Goal: Information Seeking & Learning: Learn about a topic

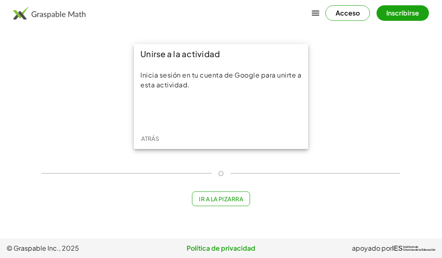
click at [242, 112] on div "Inicia sesión con Google. Se abre en una nueva pestaña." at bounding box center [220, 111] width 75 height 18
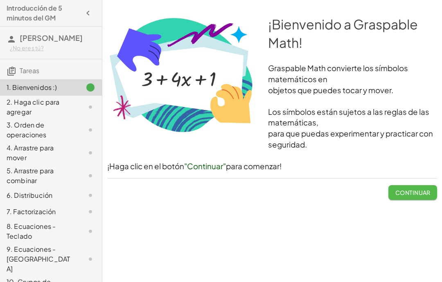
click at [396, 190] on font "Continuar" at bounding box center [412, 192] width 35 height 7
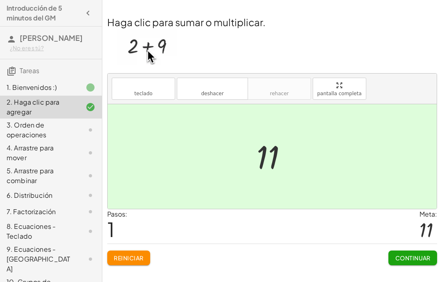
click at [412, 253] on button "Continuar" at bounding box center [412, 258] width 49 height 15
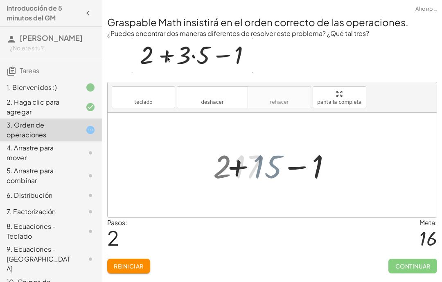
click at [220, 164] on div at bounding box center [272, 165] width 329 height 105
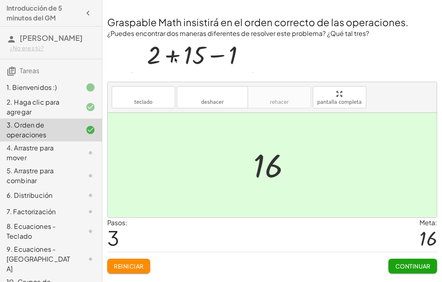
click at [413, 258] on button "Continuar" at bounding box center [412, 266] width 49 height 15
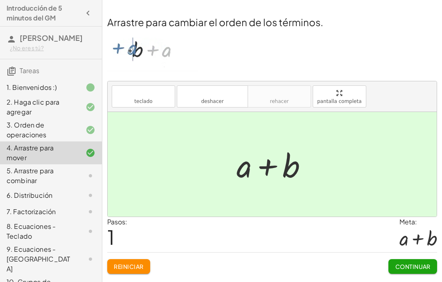
click at [417, 258] on font "Continuar" at bounding box center [412, 266] width 35 height 7
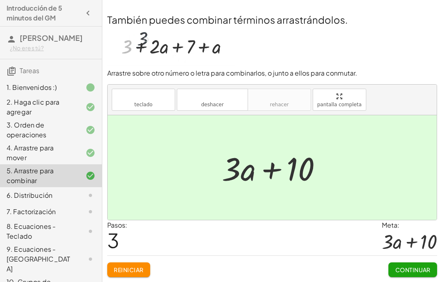
click at [416, 258] on button "Continuar" at bounding box center [412, 270] width 49 height 15
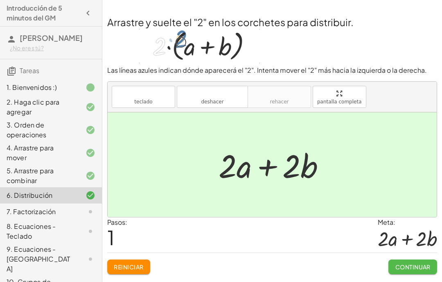
click at [419, 258] on font "Continuar" at bounding box center [412, 266] width 35 height 7
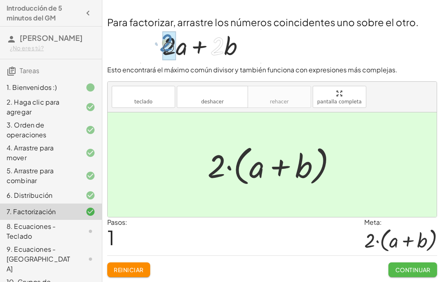
click at [415, 258] on font "Continuar" at bounding box center [412, 269] width 35 height 7
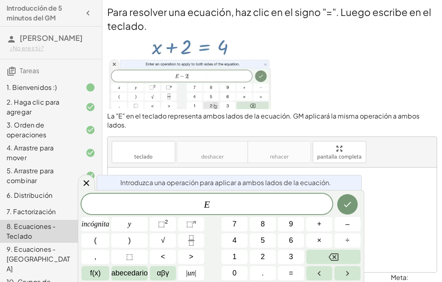
click at [228, 198] on div "E" at bounding box center [206, 204] width 251 height 20
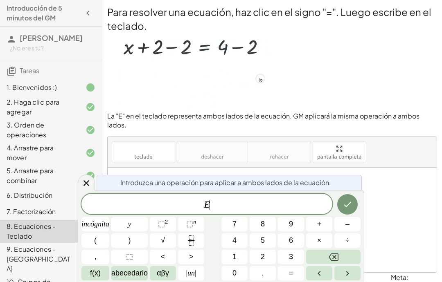
click at [347, 240] on font "÷" at bounding box center [347, 240] width 4 height 8
click at [266, 247] on button "5" at bounding box center [262, 241] width 26 height 14
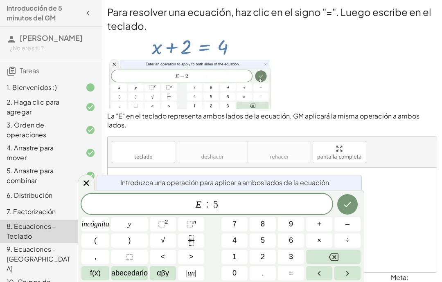
click at [339, 247] on button "÷" at bounding box center [347, 241] width 26 height 14
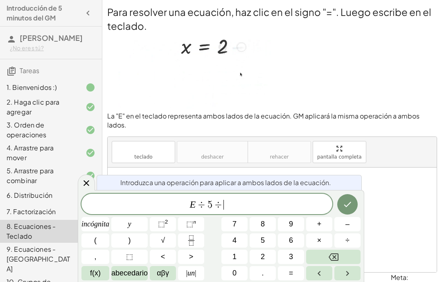
click at [340, 248] on div "E ÷ 5 ÷ ​ incógnita y ⬚ 2 ⬚ n 7 8 9 + – ( ) √ 4 5 6 × ÷ , ⬚ < > 1 2 3 f(x) abec…" at bounding box center [220, 237] width 279 height 87
click at [337, 255] on icon "Retroceso" at bounding box center [333, 257] width 10 height 7
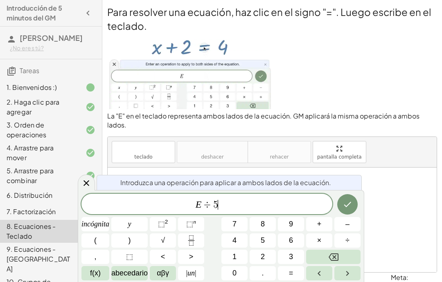
click at [336, 252] on icon "Retroceso" at bounding box center [333, 257] width 10 height 10
click at [337, 253] on icon "Retroceso" at bounding box center [333, 257] width 10 height 10
click at [352, 226] on button "–" at bounding box center [347, 224] width 26 height 14
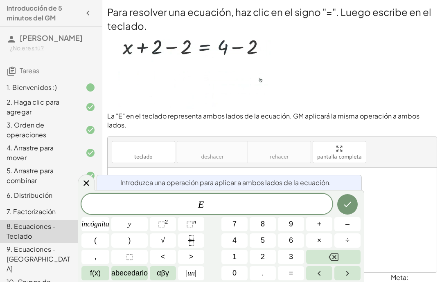
click at [271, 255] on button "2" at bounding box center [262, 257] width 26 height 14
click at [346, 196] on button "Hecho" at bounding box center [347, 204] width 20 height 20
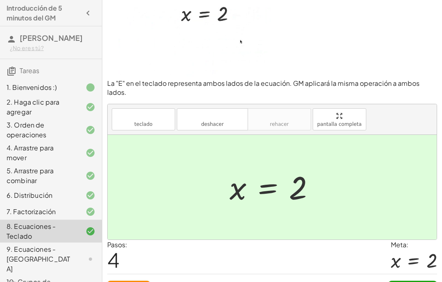
scroll to position [41, 0]
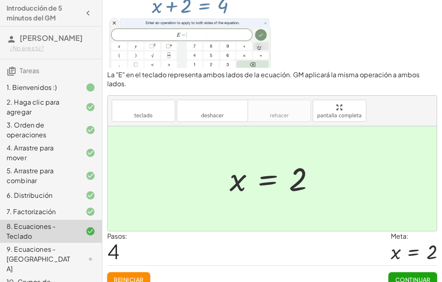
click at [418, 258] on button "Continuar" at bounding box center [412, 279] width 49 height 15
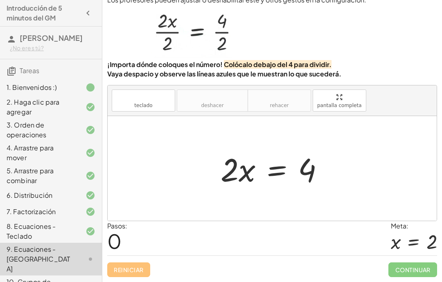
click at [418, 258] on span "Continuar" at bounding box center [412, 270] width 49 height 15
click at [352, 235] on div "Pasos: 0 Meta: x = 2" at bounding box center [272, 238] width 330 height 34
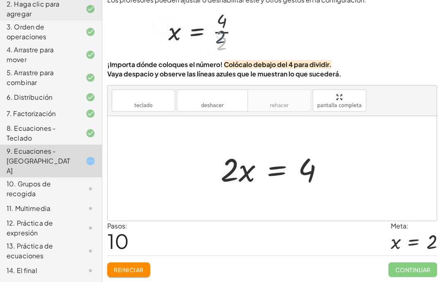
click at [424, 258] on span "Continuar" at bounding box center [412, 270] width 49 height 15
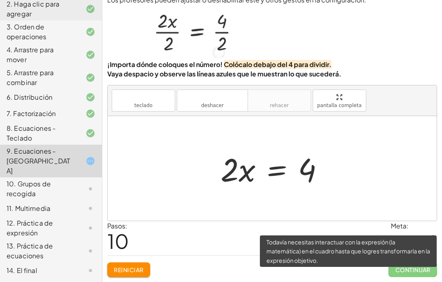
click at [147, 258] on button "Reiniciar" at bounding box center [128, 270] width 43 height 15
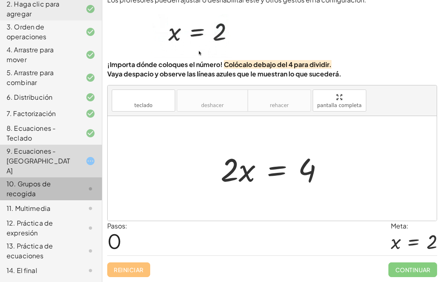
click at [93, 197] on div "10. Grupos de recogida" at bounding box center [51, 189] width 102 height 23
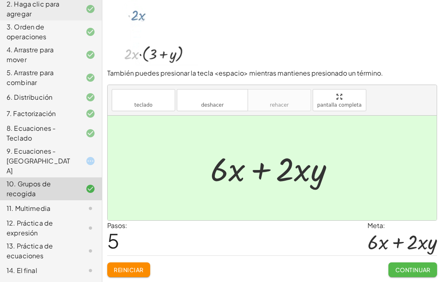
click at [418, 258] on font "Continuar" at bounding box center [412, 269] width 35 height 7
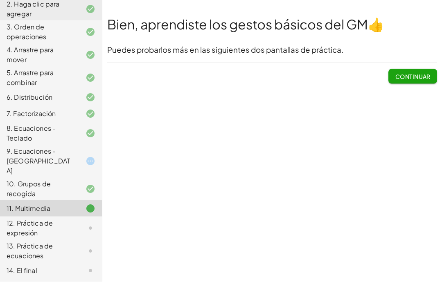
scroll to position [8, 0]
click at [427, 73] on font "Continuar" at bounding box center [412, 76] width 35 height 7
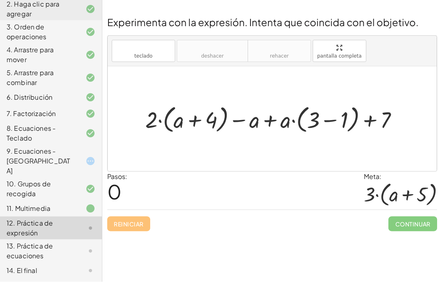
scroll to position [0, 0]
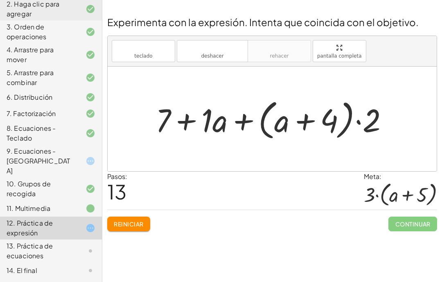
click at [139, 218] on button "Reiniciar" at bounding box center [128, 224] width 43 height 15
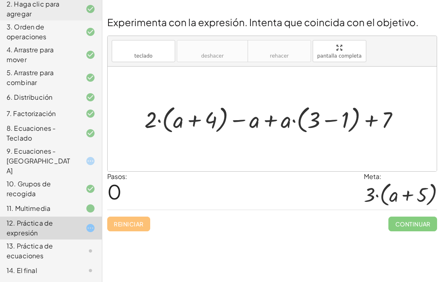
click at [90, 164] on icon at bounding box center [90, 161] width 10 height 10
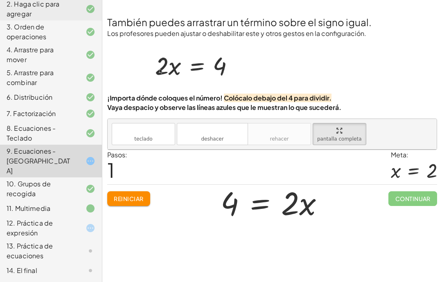
click at [345, 186] on div "Reiniciar Continuar" at bounding box center [272, 195] width 330 height 22
click at [140, 195] on font "Reiniciar" at bounding box center [128, 198] width 29 height 7
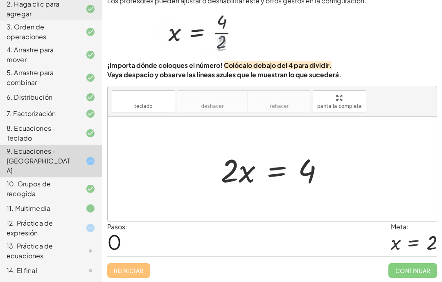
scroll to position [33, 0]
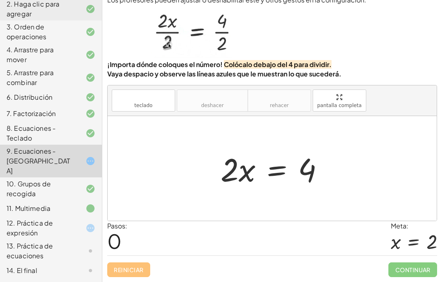
click at [84, 229] on div at bounding box center [83, 228] width 23 height 10
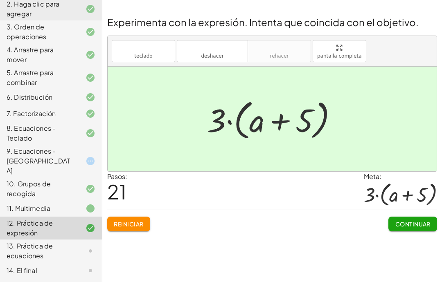
click at [422, 217] on button "Continuar" at bounding box center [412, 224] width 49 height 15
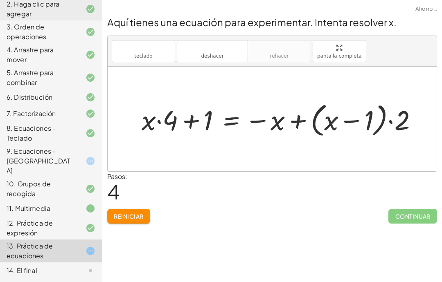
scroll to position [0, 0]
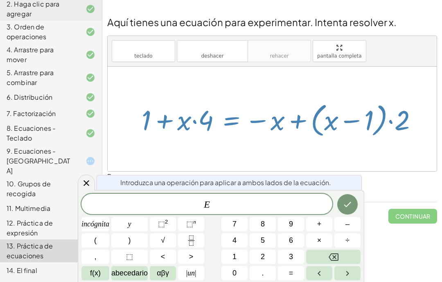
click at [352, 203] on icon "Hecho" at bounding box center [347, 205] width 10 height 10
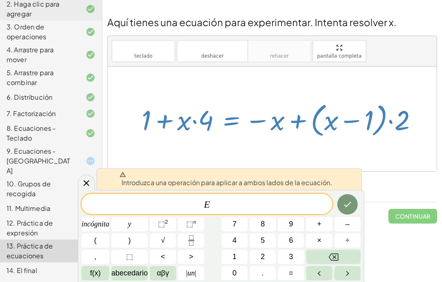
click at [347, 200] on icon "Hecho" at bounding box center [347, 205] width 10 height 10
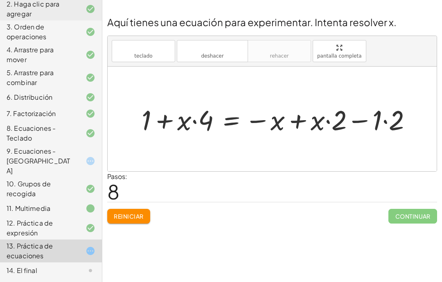
click at [146, 212] on button "Reiniciar" at bounding box center [128, 216] width 43 height 15
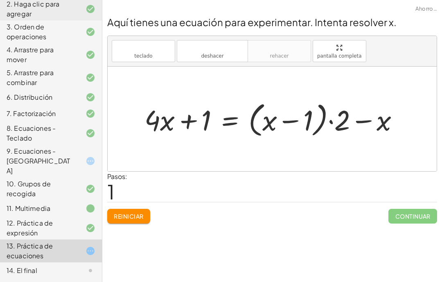
scroll to position [33, 0]
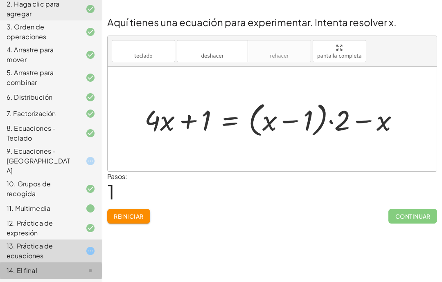
click at [86, 252] on icon at bounding box center [90, 251] width 10 height 10
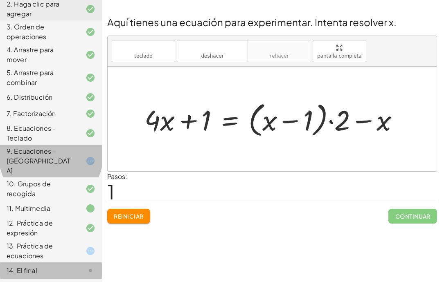
click at [86, 166] on icon at bounding box center [90, 161] width 10 height 10
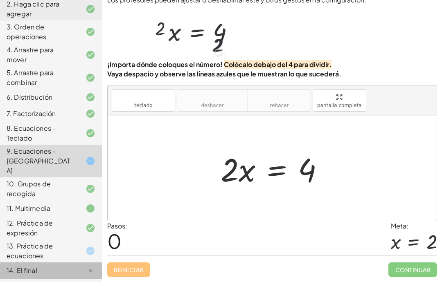
click at [141, 258] on div "Reiniciar Continuar" at bounding box center [272, 267] width 330 height 22
click at [420, 258] on div "Continuar" at bounding box center [412, 266] width 49 height 21
click at [418, 258] on span "Continuar" at bounding box center [412, 270] width 49 height 15
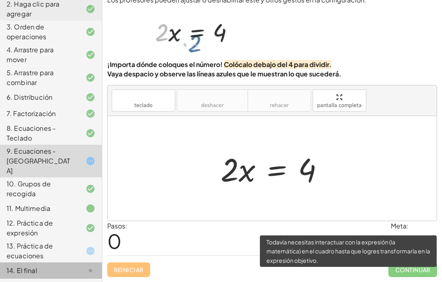
click at [418, 258] on span "Continuar" at bounding box center [412, 270] width 49 height 15
click at [386, 243] on div "Pasos: 0 Meta: x = 2" at bounding box center [272, 238] width 330 height 34
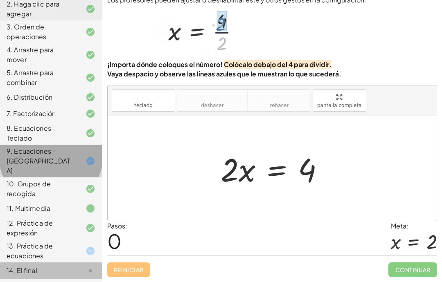
click at [70, 166] on div "9. Ecuaciones - [GEOGRAPHIC_DATA]" at bounding box center [40, 160] width 66 height 29
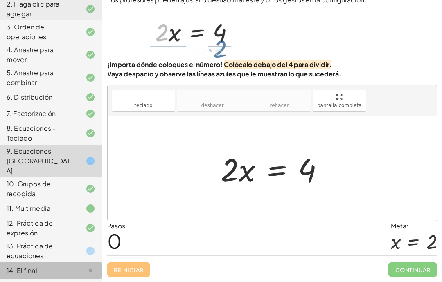
scroll to position [98, 0]
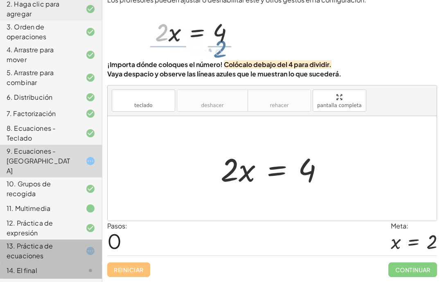
click at [53, 248] on font "13. Práctica de ecuaciones" at bounding box center [30, 251] width 46 height 18
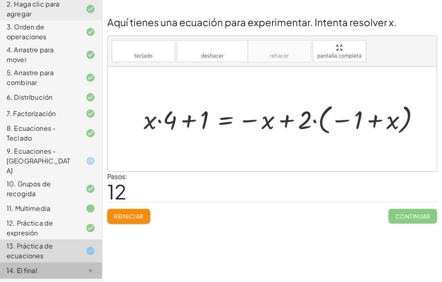
click at [141, 213] on font "Reiniciar" at bounding box center [128, 216] width 29 height 7
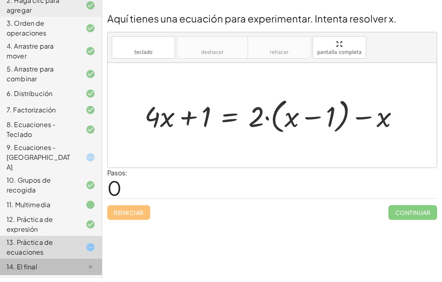
scroll to position [0, 0]
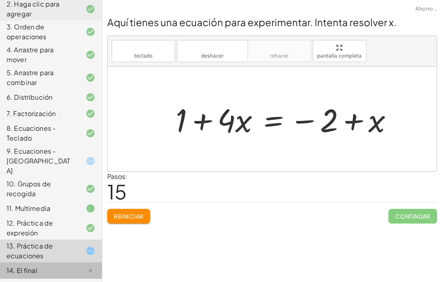
click at [136, 213] on font "Reiniciar" at bounding box center [128, 216] width 29 height 7
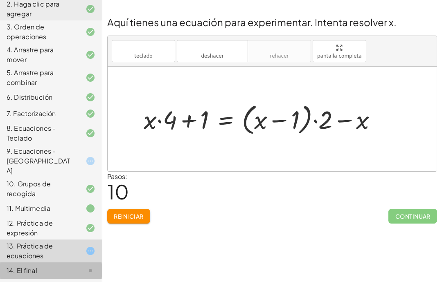
scroll to position [98, 0]
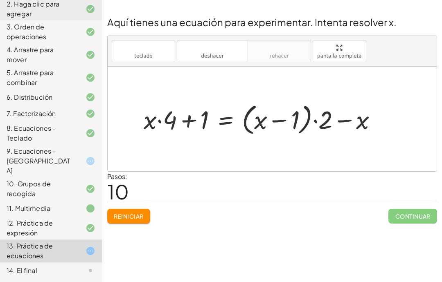
click at [72, 258] on div at bounding box center [83, 271] width 23 height 10
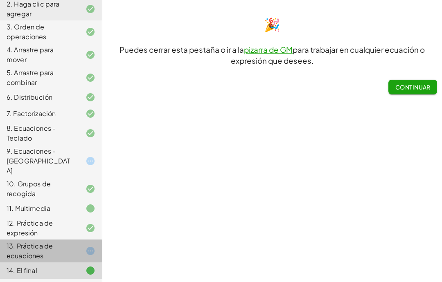
click at [82, 247] on div at bounding box center [83, 251] width 23 height 10
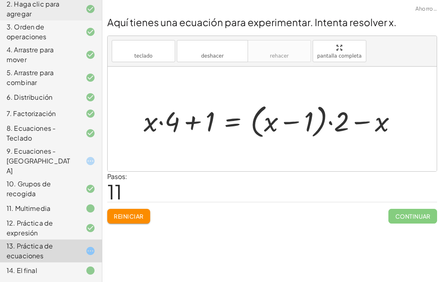
click at [136, 213] on font "Reiniciar" at bounding box center [128, 216] width 29 height 7
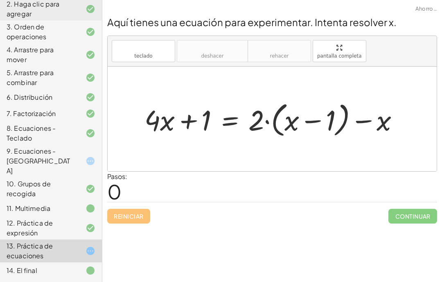
scroll to position [33, 0]
click at [95, 163] on div "9. Ecuaciones - [GEOGRAPHIC_DATA]" at bounding box center [51, 161] width 102 height 33
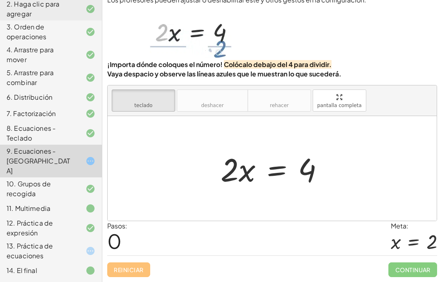
click at [157, 87] on div "teclado teclado deshacer deshacer rehacer rehacer pantalla completa" at bounding box center [272, 100] width 329 height 31
click at [406, 258] on span "Continuar" at bounding box center [412, 270] width 49 height 15
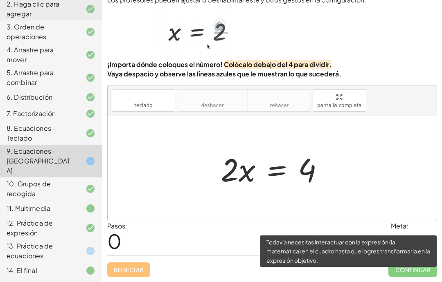
click at [394, 241] on div at bounding box center [414, 242] width 46 height 22
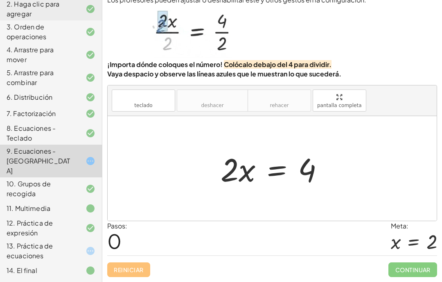
click at [404, 243] on div at bounding box center [414, 242] width 46 height 22
click at [401, 219] on div at bounding box center [272, 168] width 329 height 105
click at [414, 238] on div at bounding box center [414, 242] width 46 height 22
click at [142, 258] on div "Reiniciar Continuar" at bounding box center [272, 267] width 330 height 22
click at [125, 234] on div "Pasos: 0" at bounding box center [117, 238] width 20 height 34
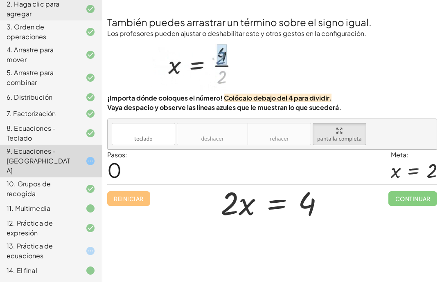
scroll to position [0, 0]
click at [85, 258] on div at bounding box center [83, 271] width 23 height 10
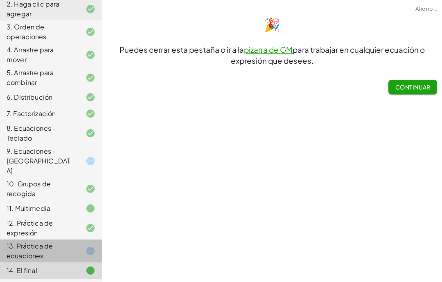
click at [85, 247] on icon at bounding box center [90, 251] width 10 height 10
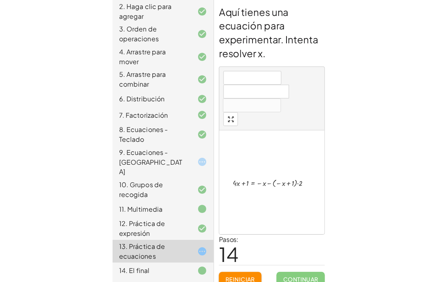
scroll to position [65, 0]
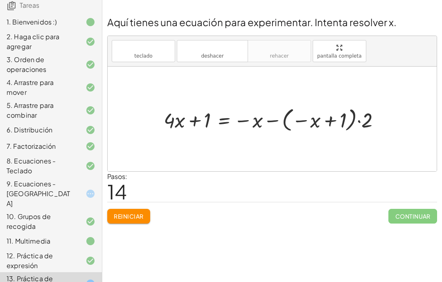
click at [126, 220] on button "Reiniciar" at bounding box center [128, 216] width 43 height 15
click at [125, 220] on div "Reiniciar Continuar" at bounding box center [272, 213] width 330 height 22
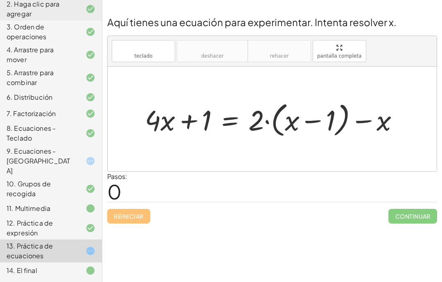
scroll to position [98, 0]
click at [53, 168] on div "9. Ecuaciones - [GEOGRAPHIC_DATA]" at bounding box center [40, 160] width 66 height 29
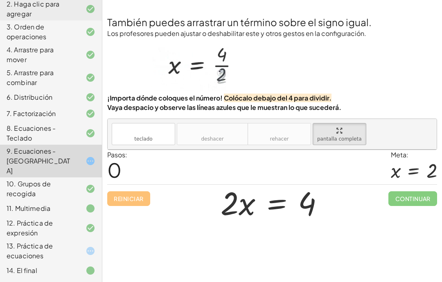
click at [434, 150] on div "Meta:" at bounding box center [414, 155] width 46 height 10
click at [433, 150] on div "Meta:" at bounding box center [414, 155] width 46 height 10
click at [415, 191] on span "Continuar" at bounding box center [412, 198] width 49 height 15
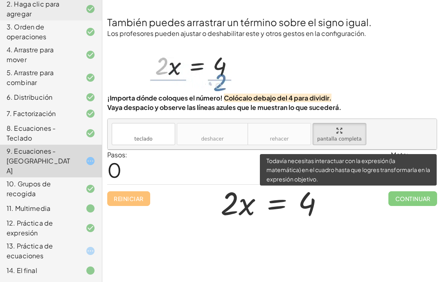
click at [432, 160] on div at bounding box center [414, 171] width 46 height 22
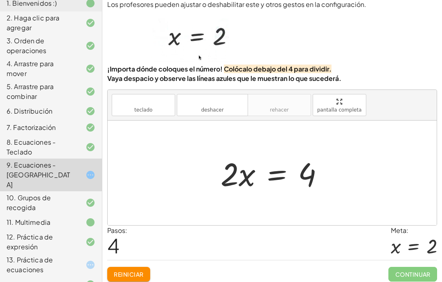
scroll to position [83, 0]
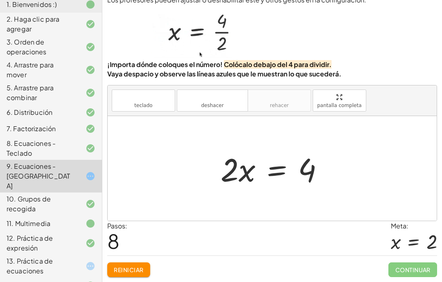
click at [328, 60] on p at bounding box center [272, 32] width 330 height 55
click at [325, 60] on font "Colócalo debajo del 4 para dividir." at bounding box center [278, 64] width 108 height 9
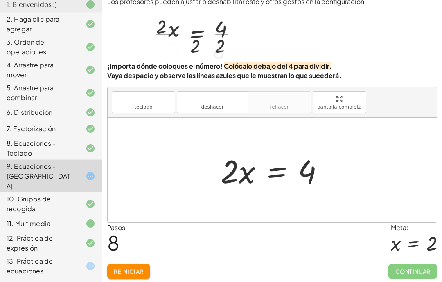
scroll to position [0, 0]
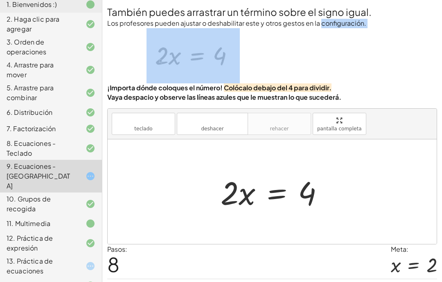
click at [360, 59] on p at bounding box center [272, 55] width 330 height 55
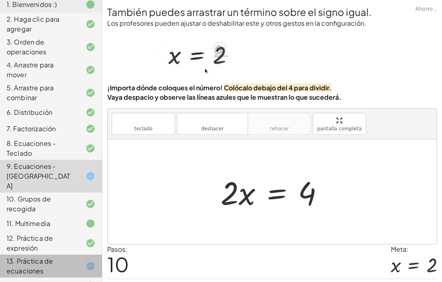
click at [95, 258] on div "13. Práctica de ecuaciones" at bounding box center [51, 266] width 102 height 23
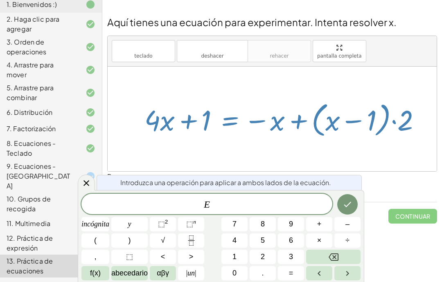
click at [348, 242] on font "÷" at bounding box center [347, 240] width 4 height 8
click at [326, 256] on button "Retroceso" at bounding box center [333, 257] width 54 height 14
click at [349, 224] on font "–" at bounding box center [347, 224] width 4 height 8
click at [264, 240] on font "5" at bounding box center [263, 240] width 4 height 8
click at [346, 202] on icon "Hecho" at bounding box center [347, 205] width 10 height 10
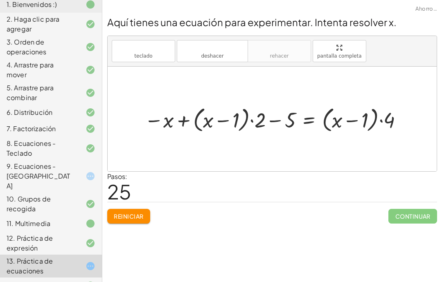
click at [122, 215] on font "Reiniciar" at bounding box center [128, 216] width 29 height 7
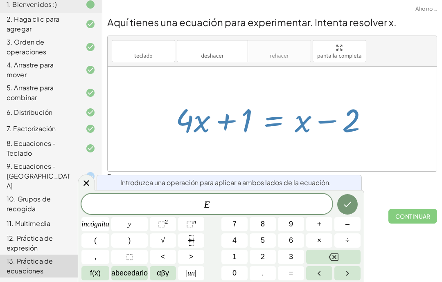
click at [272, 238] on button "5" at bounding box center [262, 241] width 26 height 14
click at [341, 256] on button "Retroceso" at bounding box center [333, 257] width 54 height 14
click at [324, 224] on button "+" at bounding box center [319, 224] width 26 height 14
click at [339, 256] on button "Retroceso" at bounding box center [333, 257] width 54 height 14
click at [321, 225] on font "+" at bounding box center [319, 224] width 4 height 8
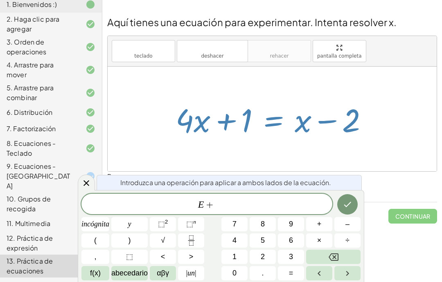
click at [264, 242] on font "5" at bounding box center [263, 240] width 4 height 8
click at [347, 204] on icon "Hecho" at bounding box center [347, 205] width 10 height 10
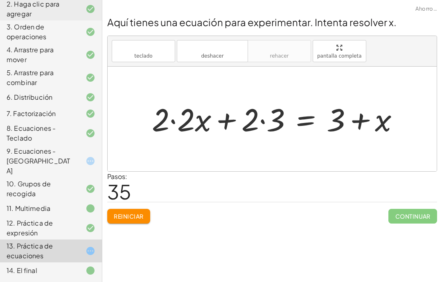
scroll to position [98, 0]
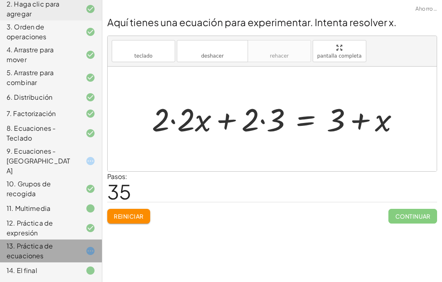
click at [86, 257] on div "13. Práctica de ecuaciones" at bounding box center [51, 251] width 102 height 23
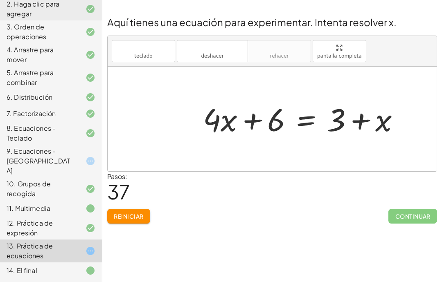
scroll to position [33, 0]
click at [81, 258] on div at bounding box center [83, 271] width 23 height 10
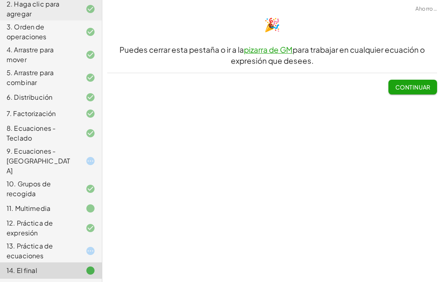
click at [401, 83] on font "Continuar" at bounding box center [412, 86] width 35 height 7
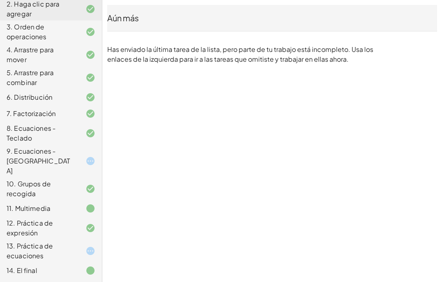
scroll to position [98, 0]
click at [60, 164] on div "9. Ecuaciones - [GEOGRAPHIC_DATA]" at bounding box center [40, 160] width 66 height 29
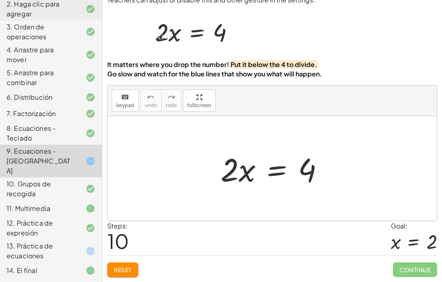
click at [54, 160] on font "9. Ecuaciones - [GEOGRAPHIC_DATA]" at bounding box center [38, 161] width 63 height 28
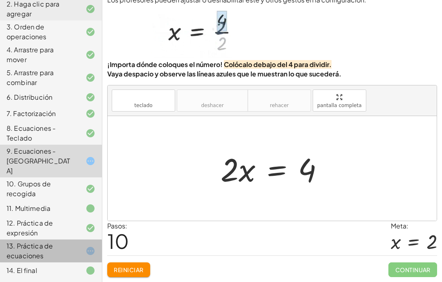
click at [52, 243] on font "13. Práctica de ecuaciones" at bounding box center [30, 251] width 46 height 18
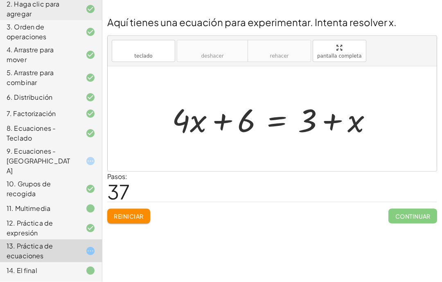
scroll to position [33, 0]
click at [67, 258] on div "14. El final" at bounding box center [40, 271] width 66 height 10
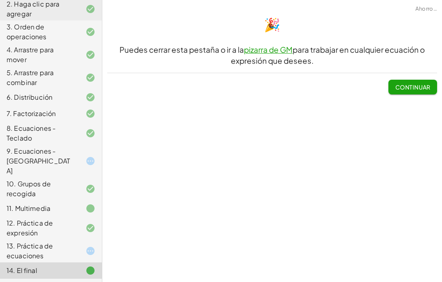
click at [408, 83] on font "Continuar" at bounding box center [412, 86] width 35 height 7
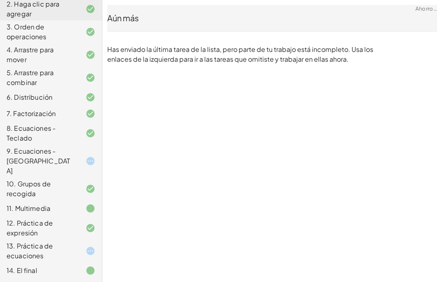
scroll to position [0, 0]
click at [416, 13] on div "Aún más" at bounding box center [272, 17] width 330 height 11
click at [419, 7] on font "Ahorro…" at bounding box center [426, 8] width 22 height 7
click at [425, 6] on div "Aún más" at bounding box center [272, 18] width 330 height 26
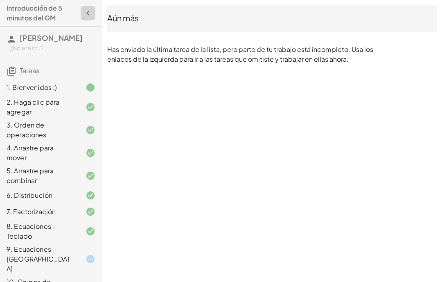
click at [88, 9] on icon "button" at bounding box center [88, 13] width 10 height 10
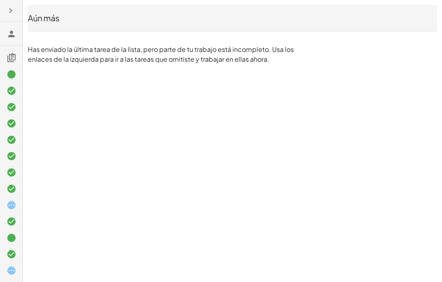
click at [6, 34] on h3 at bounding box center [11, 34] width 22 height 24
click at [9, 6] on icon "button" at bounding box center [11, 11] width 10 height 10
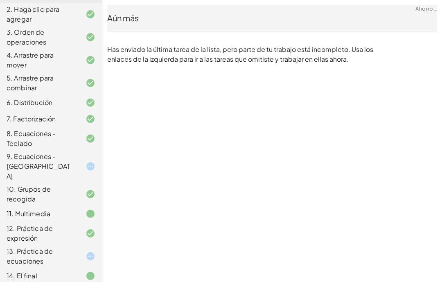
scroll to position [94, 0]
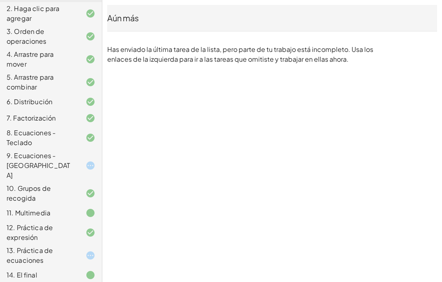
click at [133, 20] on font "Aún más" at bounding box center [122, 18] width 31 height 10
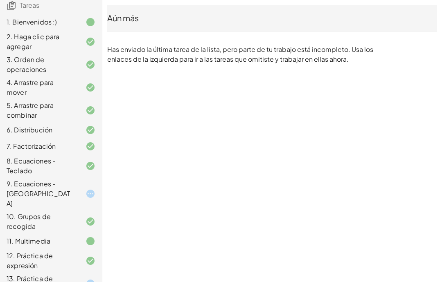
scroll to position [33, 0]
